Goal: Task Accomplishment & Management: Use online tool/utility

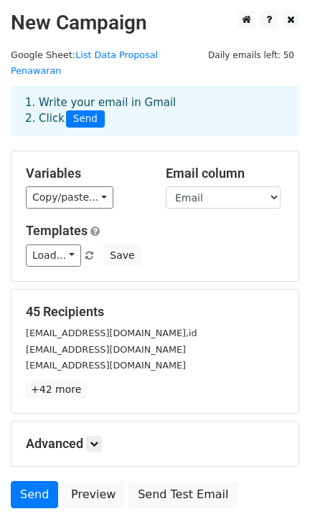
scroll to position [93, 0]
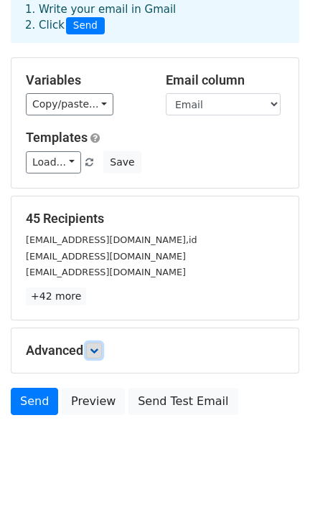
click at [95, 347] on icon at bounding box center [94, 351] width 9 height 9
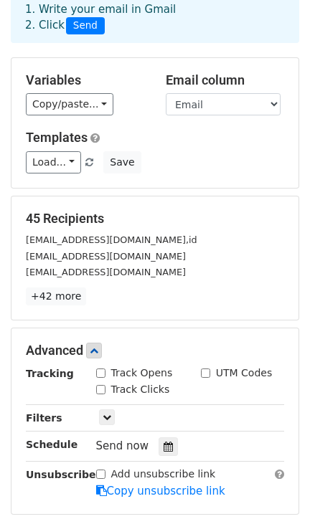
click at [100, 369] on input "Track Opens" at bounding box center [100, 373] width 9 height 9
checkbox input "true"
click at [106, 382] on div "Track Clicks" at bounding box center [133, 389] width 74 height 15
click at [97, 385] on input "Track Clicks" at bounding box center [100, 389] width 9 height 9
checkbox input "true"
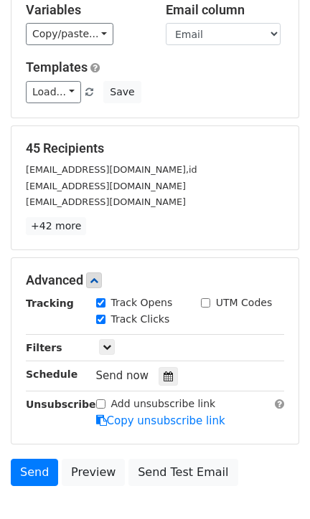
scroll to position [189, 0]
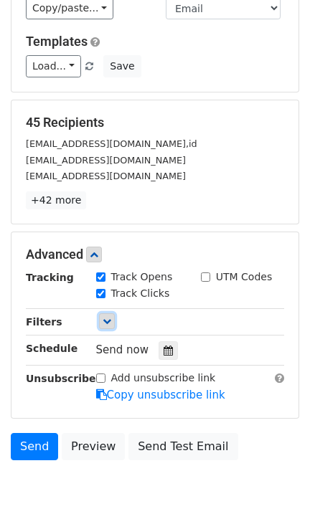
click at [108, 317] on icon at bounding box center [107, 321] width 9 height 9
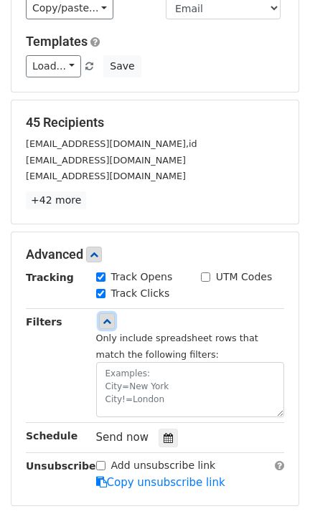
click at [111, 314] on link at bounding box center [107, 322] width 16 height 16
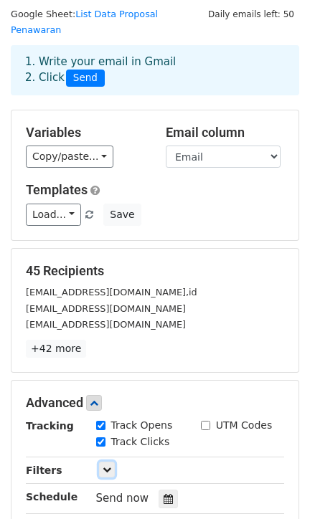
scroll to position [0, 0]
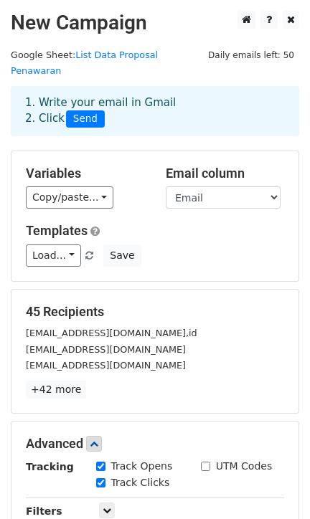
click at [162, 95] on div "1. Write your email in Gmail 2. Click Send" at bounding box center [154, 111] width 281 height 33
click at [163, 95] on div "1. Write your email in Gmail 2. Click Send" at bounding box center [154, 111] width 281 height 33
click at [57, 245] on link "Load..." at bounding box center [53, 256] width 55 height 22
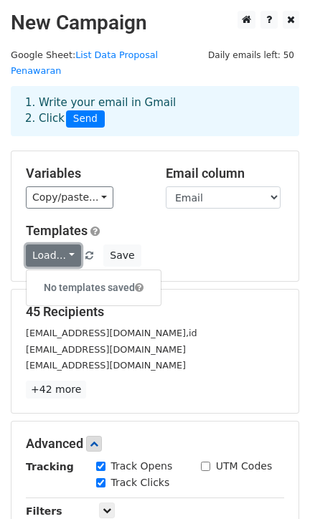
click at [57, 245] on link "Load..." at bounding box center [53, 256] width 55 height 22
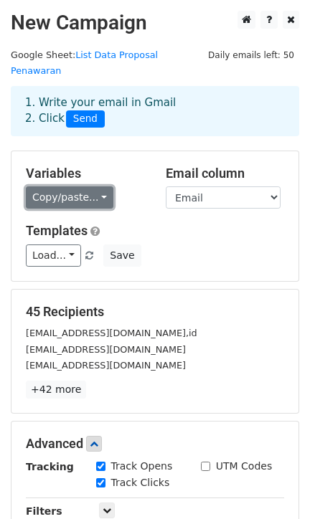
click at [75, 187] on link "Copy/paste..." at bounding box center [70, 198] width 88 height 22
click at [78, 187] on link "Copy/paste..." at bounding box center [70, 198] width 88 height 22
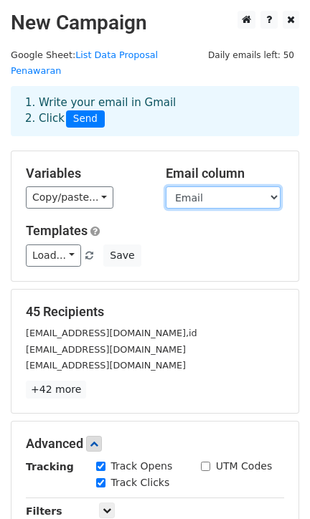
click at [187, 187] on select "Email" at bounding box center [223, 198] width 115 height 22
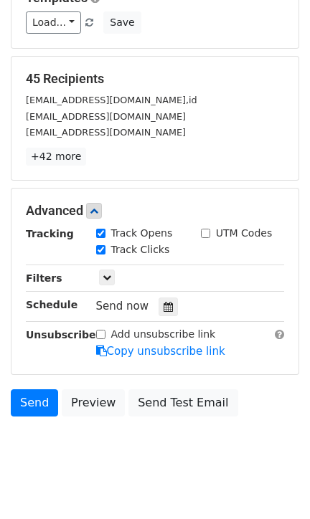
scroll to position [234, 0]
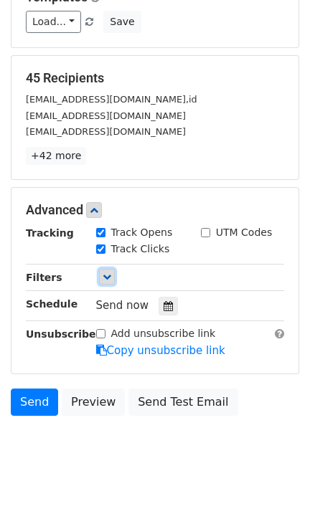
click at [105, 273] on icon at bounding box center [107, 277] width 9 height 9
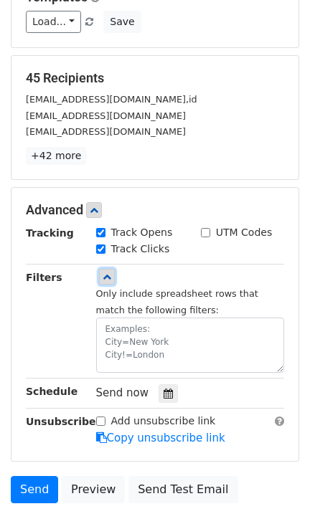
click at [105, 273] on icon at bounding box center [107, 277] width 9 height 9
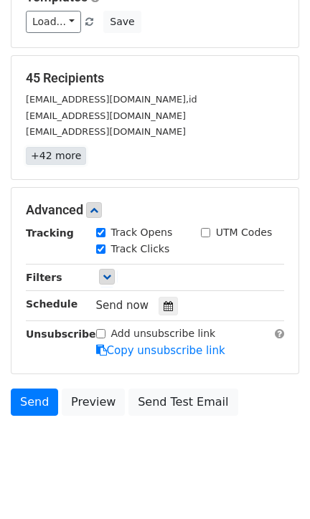
click at [54, 147] on link "+42 more" at bounding box center [56, 156] width 60 height 18
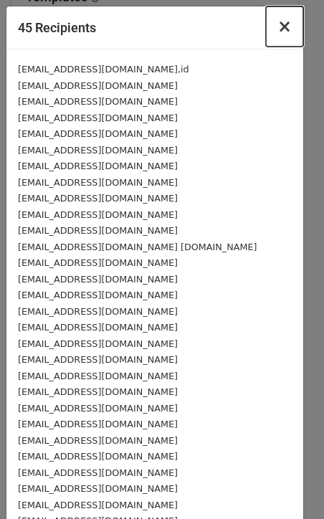
click at [278, 29] on span "×" at bounding box center [285, 27] width 14 height 20
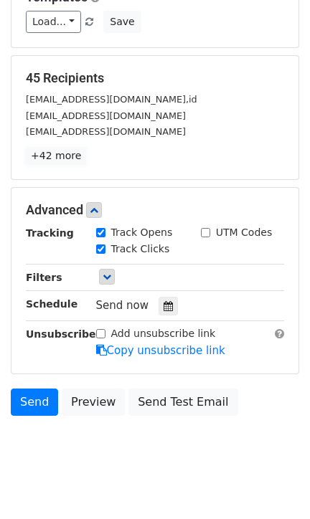
scroll to position [138, 0]
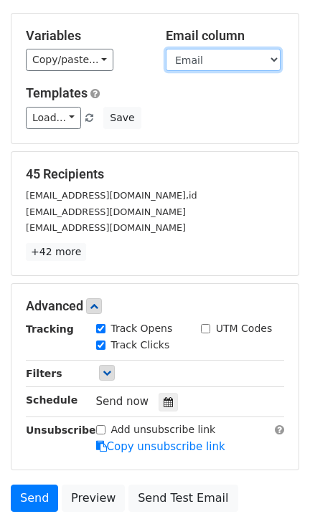
click at [187, 49] on select "Email" at bounding box center [223, 60] width 115 height 22
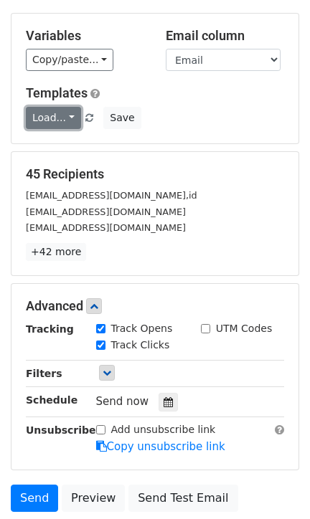
click at [62, 107] on link "Load..." at bounding box center [53, 118] width 55 height 22
click at [61, 107] on link "Load..." at bounding box center [53, 118] width 55 height 22
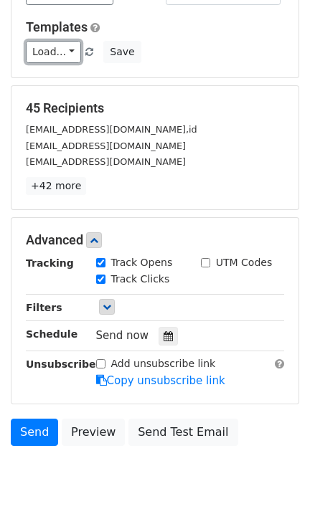
scroll to position [234, 0]
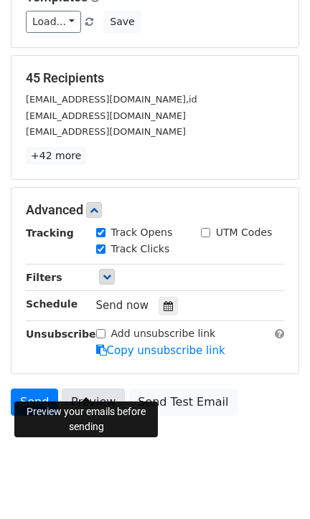
click at [90, 389] on link "Preview" at bounding box center [93, 402] width 63 height 27
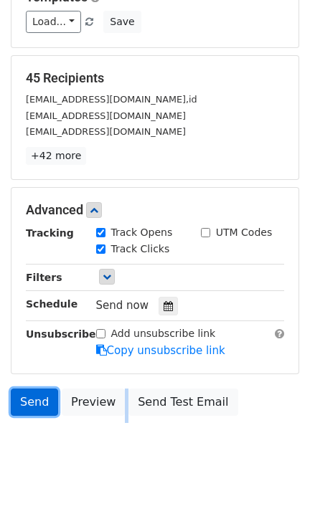
click at [19, 389] on link "Send" at bounding box center [34, 402] width 47 height 27
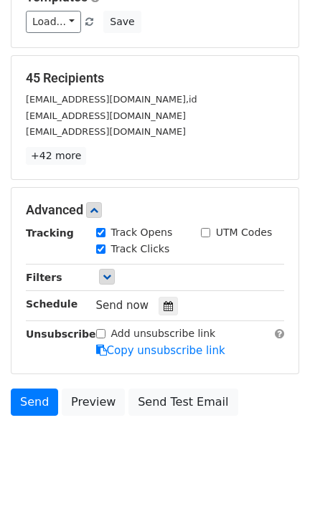
click at [136, 434] on body "New Campaign Daily emails left: 50 Google Sheet: List Data Proposal Penawaran 1…" at bounding box center [155, 129] width 310 height 704
click at [115, 423] on body "New Campaign Daily emails left: 50 Google Sheet: List Data Proposal Penawaran 1…" at bounding box center [155, 129] width 310 height 704
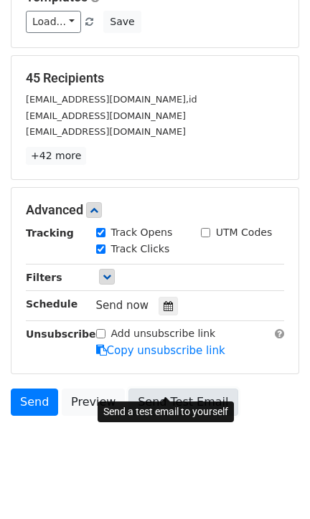
click at [148, 389] on link "Send Test Email" at bounding box center [182, 402] width 109 height 27
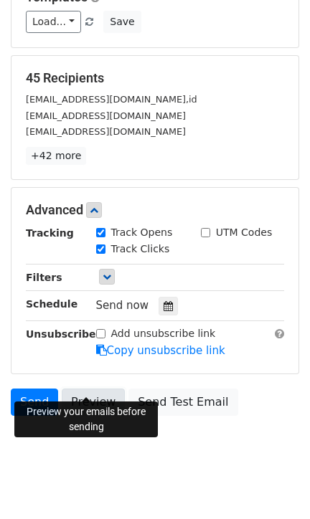
click at [95, 389] on link "Preview" at bounding box center [93, 402] width 63 height 27
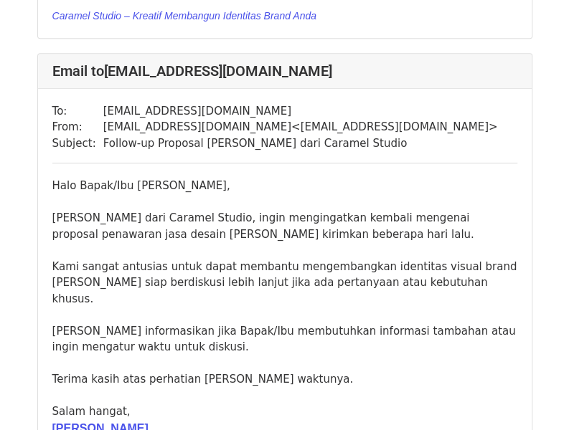
scroll to position [2081, 0]
